Goal: Information Seeking & Learning: Learn about a topic

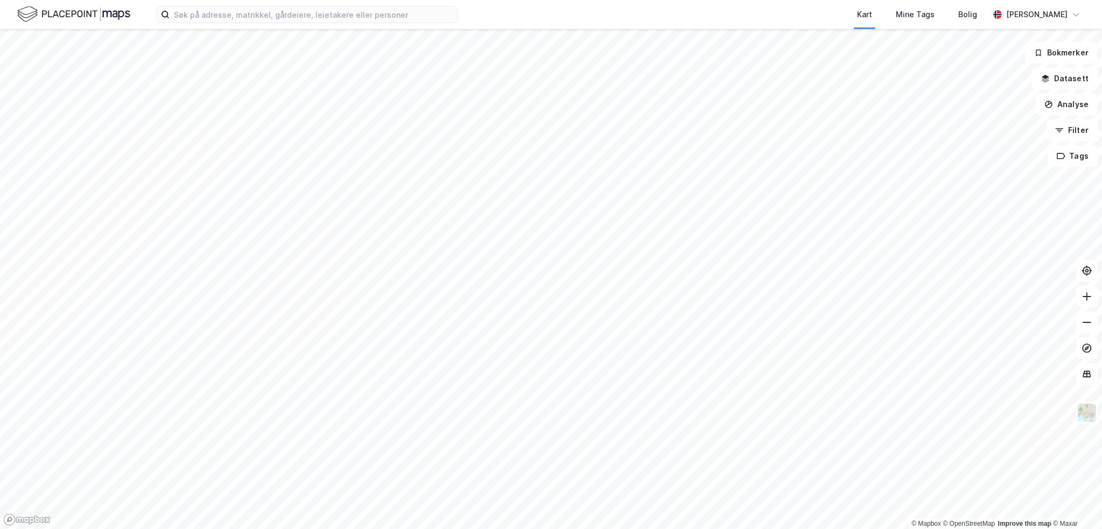
click at [667, 528] on html "Kart Mine Tags [PERSON_NAME] [PERSON_NAME] © Mapbox © OpenStreetMap Improve thi…" at bounding box center [551, 264] width 1102 height 529
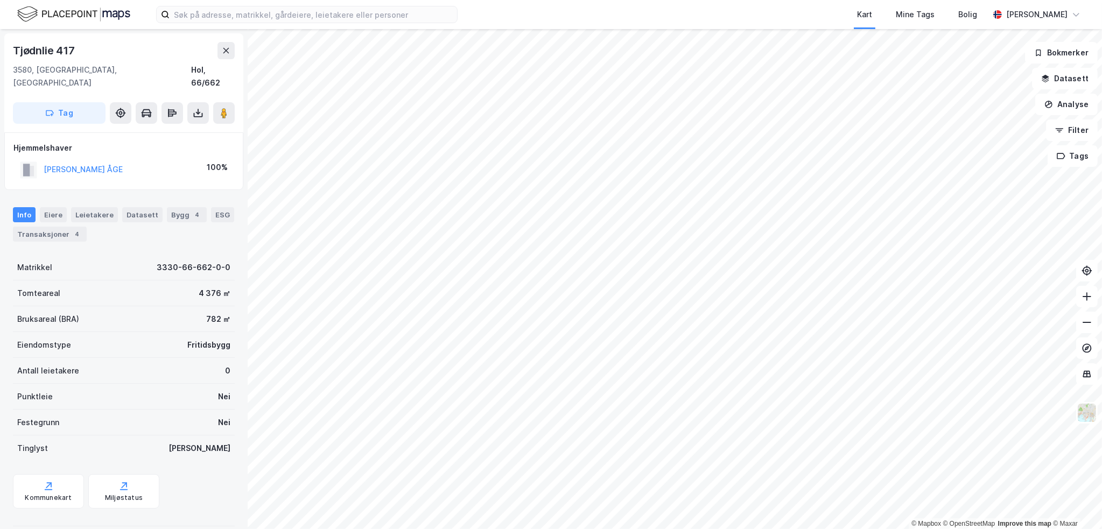
click at [48, 42] on div "Tjødnlie 417" at bounding box center [45, 50] width 64 height 17
click at [224, 52] on icon at bounding box center [226, 50] width 9 height 9
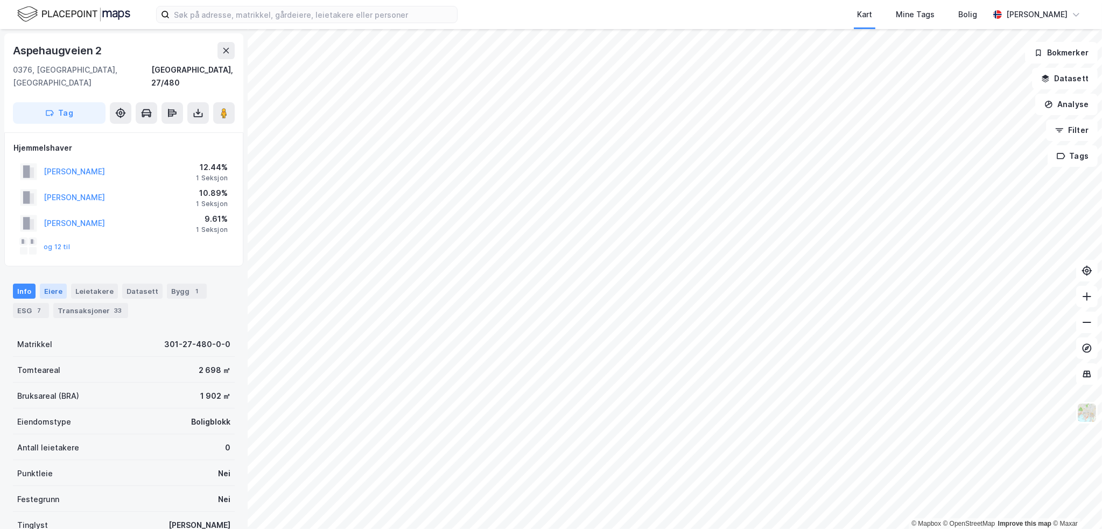
click at [45, 284] on div "Eiere" at bounding box center [53, 291] width 27 height 15
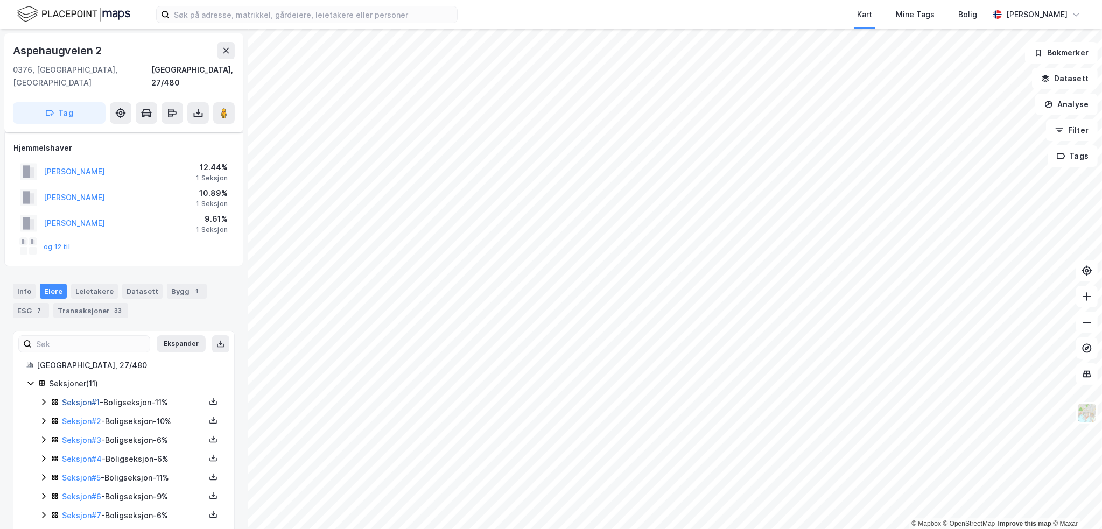
scroll to position [82, 0]
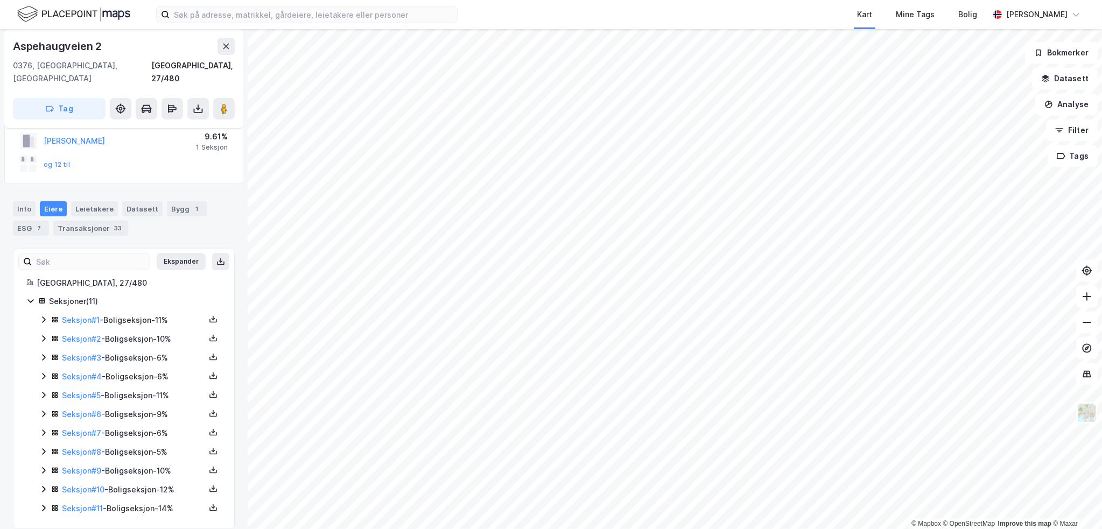
click at [46, 504] on icon at bounding box center [43, 508] width 9 height 9
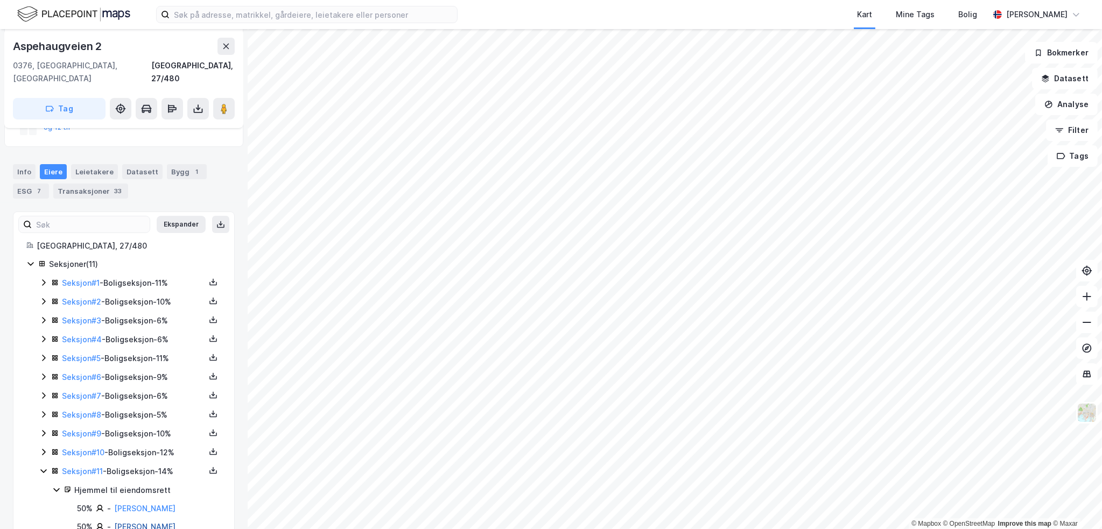
scroll to position [138, 0]
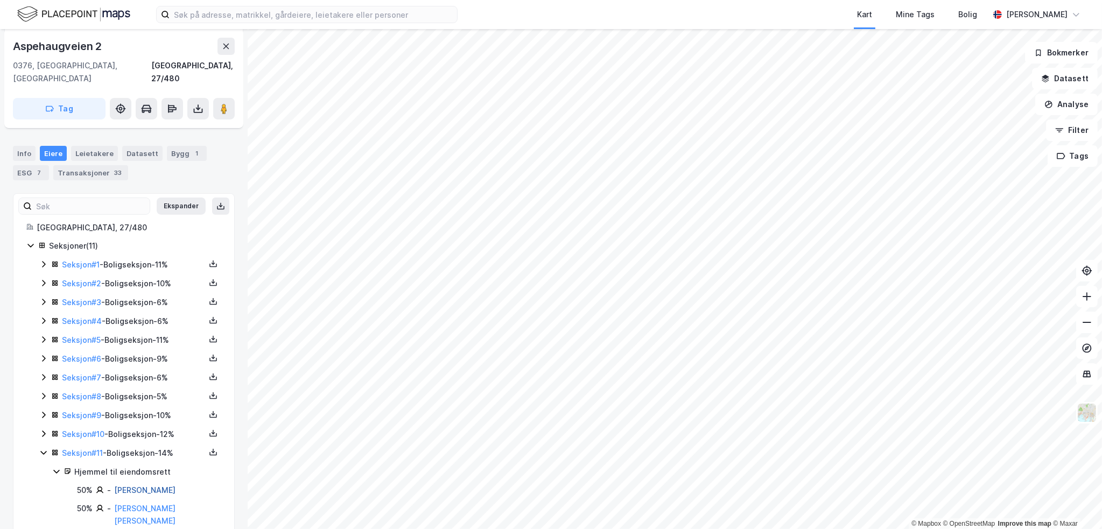
click at [157, 485] on link "[PERSON_NAME]" at bounding box center [144, 489] width 61 height 9
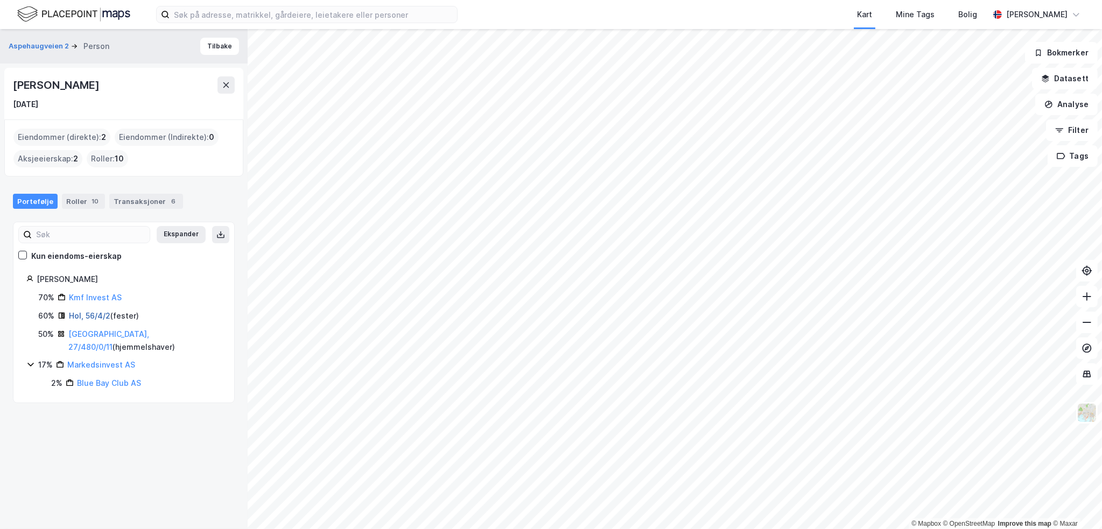
click at [81, 312] on link "Hol, 56/4/2" at bounding box center [89, 315] width 41 height 9
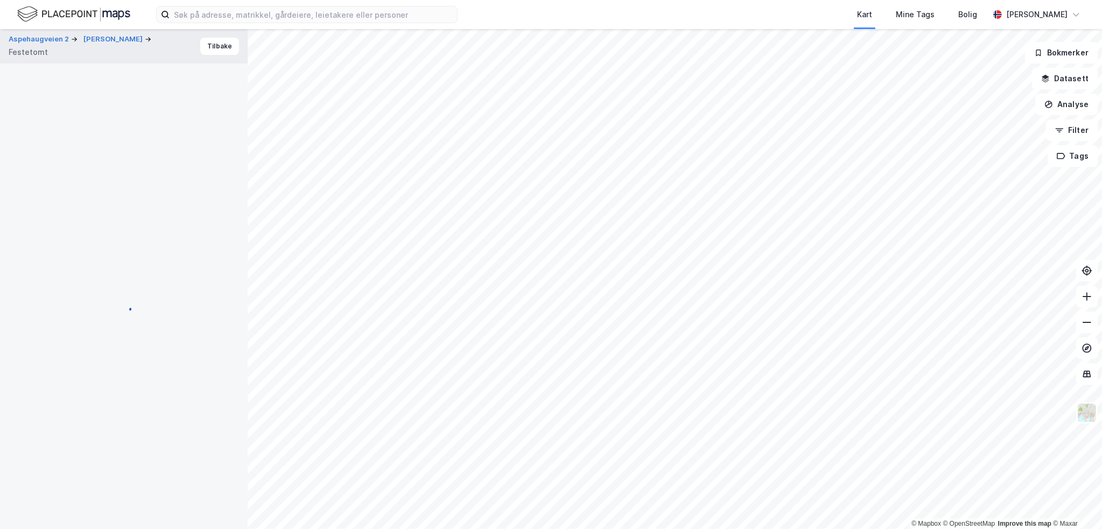
scroll to position [84, 0]
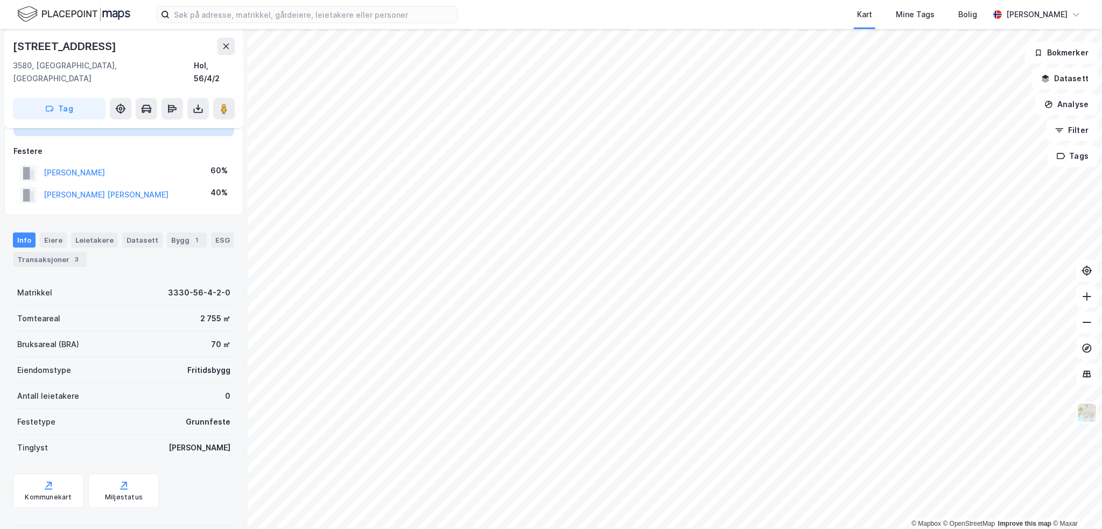
click at [75, 41] on div "[STREET_ADDRESS]" at bounding box center [65, 46] width 105 height 17
click at [229, 42] on icon at bounding box center [226, 46] width 9 height 9
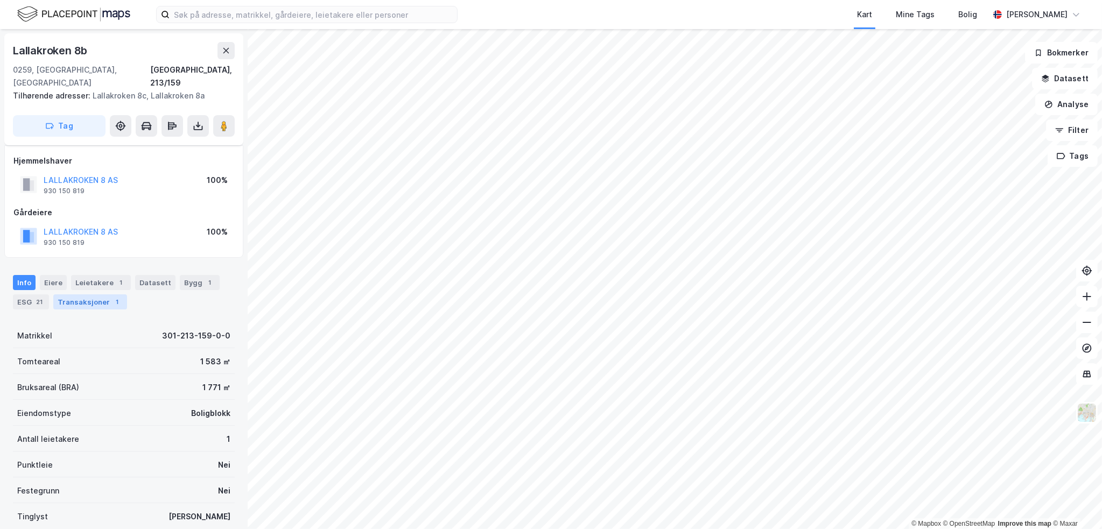
scroll to position [69, 0]
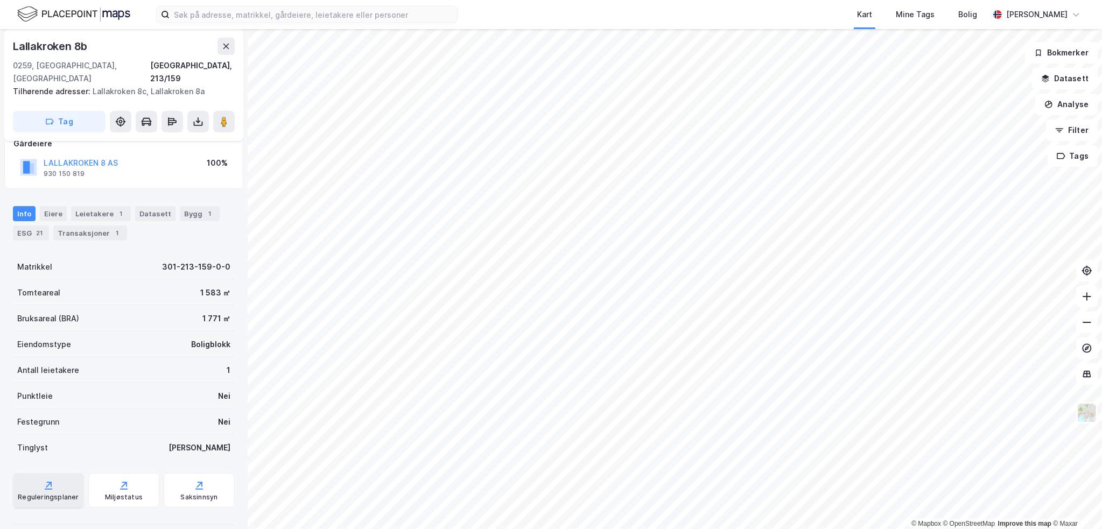
click at [58, 476] on div "Reguleringsplaner" at bounding box center [48, 490] width 71 height 34
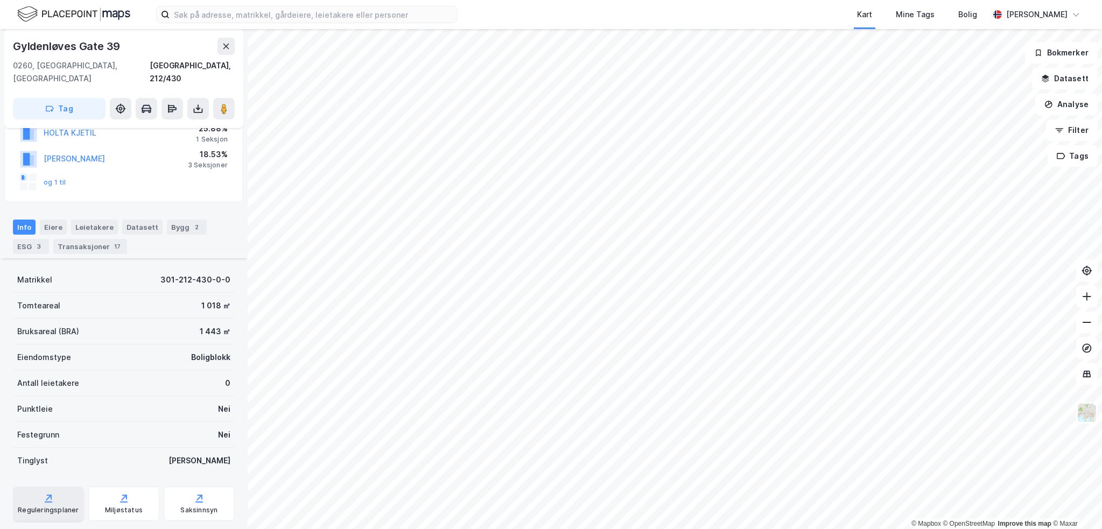
scroll to position [289, 0]
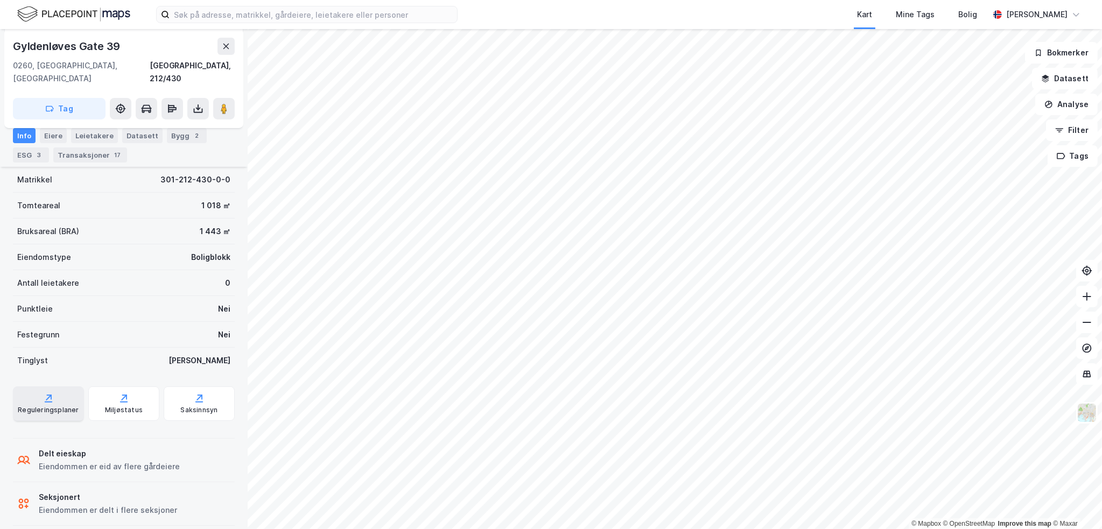
click at [71, 406] on div "Reguleringsplaner" at bounding box center [48, 410] width 61 height 9
